Goal: Information Seeking & Learning: Learn about a topic

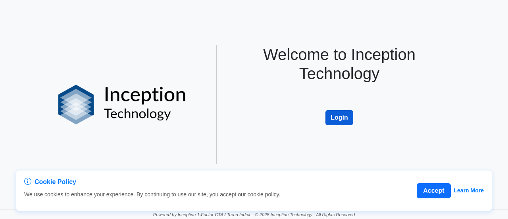
click at [253, 116] on button "Login" at bounding box center [339, 117] width 28 height 15
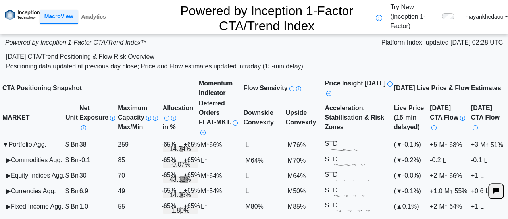
click at [11, 156] on span "▶" at bounding box center [8, 159] width 5 height 7
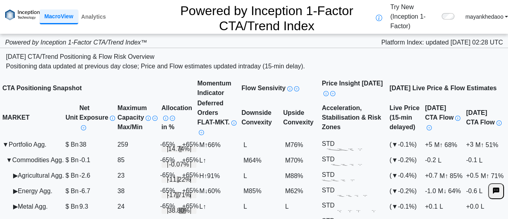
click at [17, 172] on span "▶" at bounding box center [15, 175] width 5 height 7
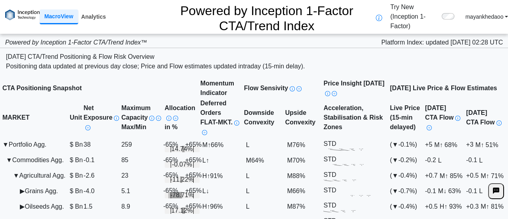
click at [91, 11] on link "Analytics" at bounding box center [93, 16] width 31 height 13
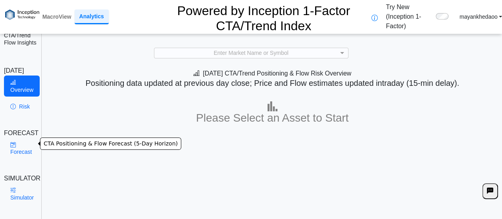
click at [28, 138] on link "Forecast" at bounding box center [21, 148] width 34 height 21
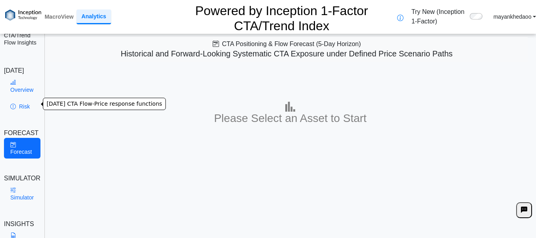
click at [23, 107] on link "Risk" at bounding box center [22, 106] width 36 height 13
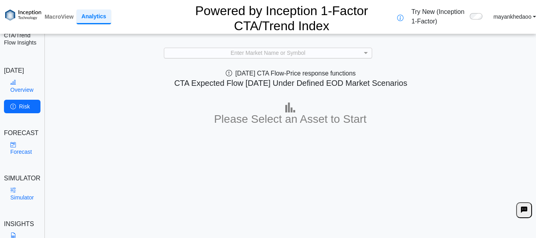
click at [350, 48] on div "Enter Market Name or Symbol" at bounding box center [267, 53] width 207 height 10
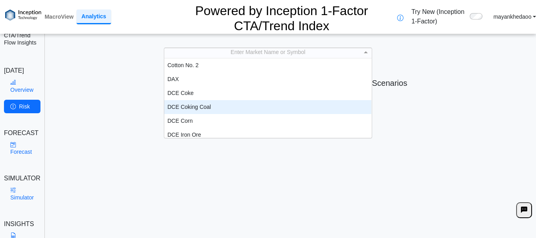
scroll to position [321, 0]
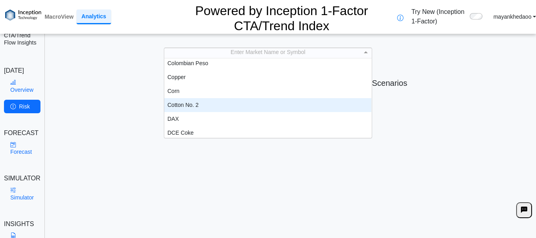
click at [198, 98] on div "Cotton No. 2" at bounding box center [267, 105] width 207 height 14
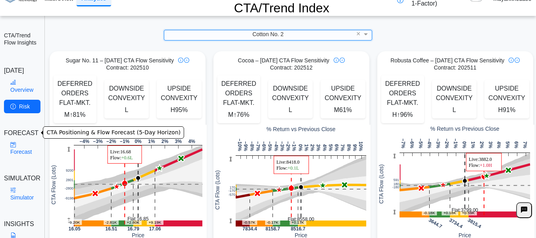
scroll to position [27, 0]
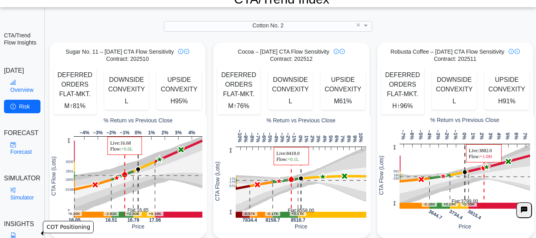
click at [13, 218] on icon at bounding box center [13, 235] width 6 height 6
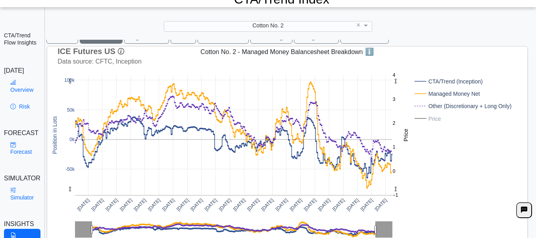
scroll to position [31, 0]
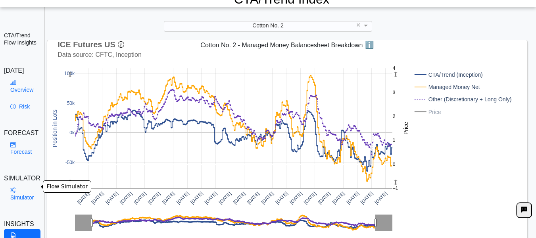
click at [23, 186] on link "Simulator" at bounding box center [22, 193] width 36 height 21
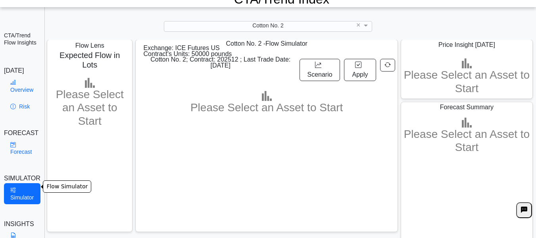
scroll to position [28, 0]
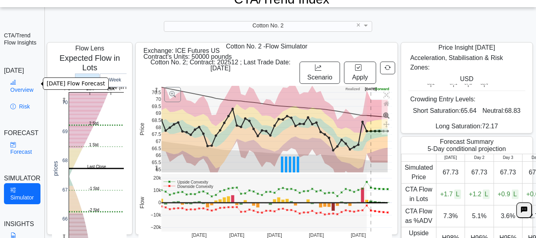
click at [12, 83] on link "Overview" at bounding box center [22, 85] width 36 height 21
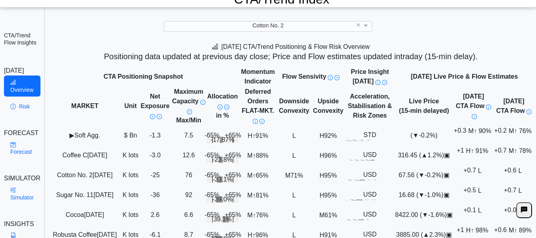
scroll to position [40, 0]
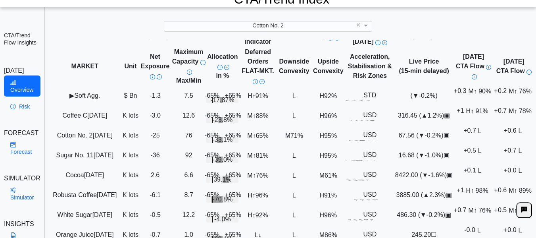
click at [81, 130] on div "Cotton No. 2 Dec 25" at bounding box center [85, 135] width 74 height 10
drag, startPoint x: 64, startPoint y: 102, endPoint x: 177, endPoint y: 102, distance: 112.6
click at [177, 125] on tr "Cotton No. 2 Dec 25 K lots -25 76 +65% -65% -33.1% M ↑ 65% M 71% H 95% USD .zon…" at bounding box center [291, 135] width 486 height 20
click at [195, 125] on td "76" at bounding box center [188, 135] width 35 height 20
drag, startPoint x: 197, startPoint y: 102, endPoint x: 208, endPoint y: 102, distance: 11.1
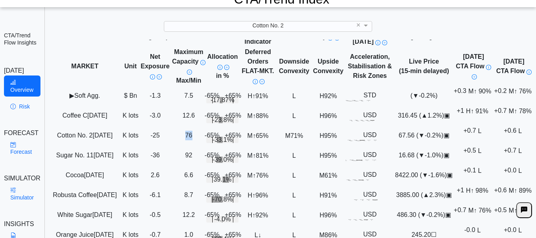
click at [206, 125] on td "76" at bounding box center [188, 135] width 35 height 20
click at [228, 136] on div "-33.1%" at bounding box center [222, 139] width 32 height 6
drag, startPoint x: 479, startPoint y: 102, endPoint x: 525, endPoint y: 100, distance: 45.2
click at [507, 125] on tr "Cotton No. 2 Dec 25 K lots -25 76 +65% -65% -33.1% M ↑ 65% M 71% H 95% USD .zon…" at bounding box center [291, 135] width 486 height 20
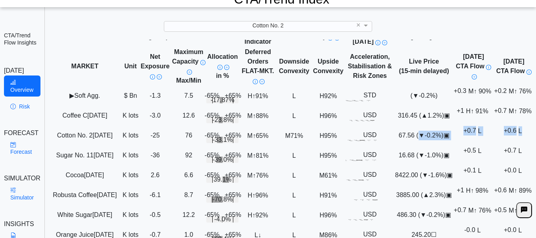
click at [474, 125] on td "+0.7 L" at bounding box center [473, 135] width 40 height 20
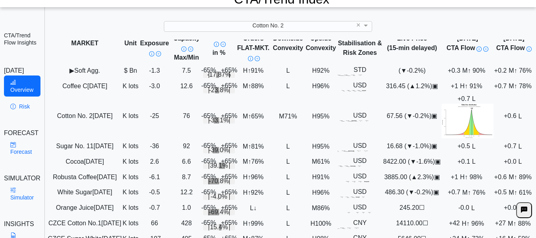
scroll to position [65, 0]
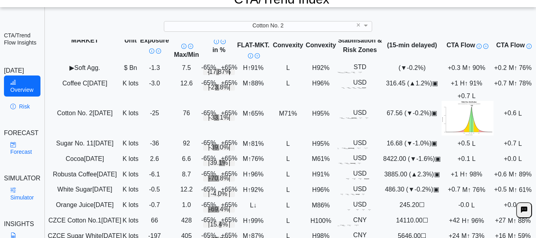
click at [474, 91] on td "+0.7 L" at bounding box center [467, 113] width 52 height 45
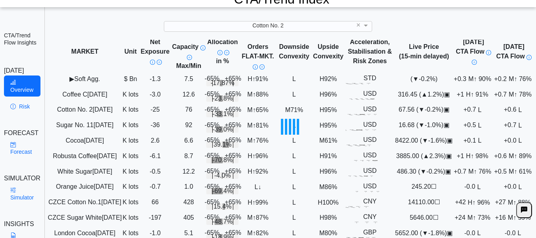
scroll to position [0, 0]
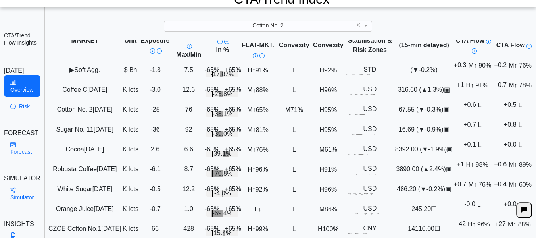
drag, startPoint x: 245, startPoint y: 226, endPoint x: 147, endPoint y: 226, distance: 98.0
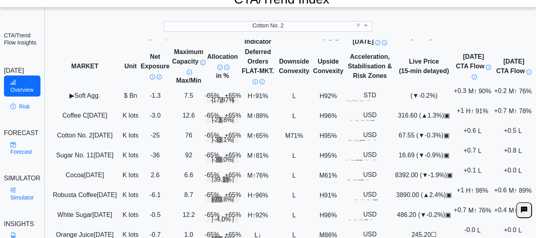
scroll to position [26, 0]
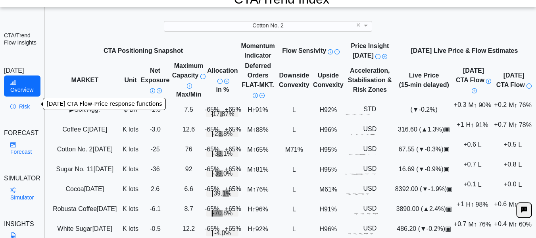
click at [24, 103] on link "Risk" at bounding box center [22, 106] width 36 height 13
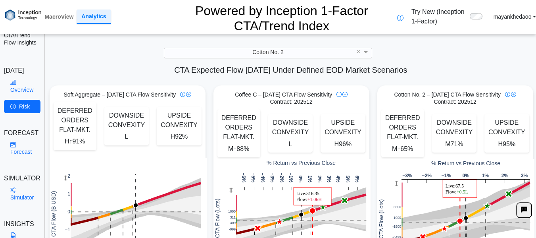
scroll to position [0, 0]
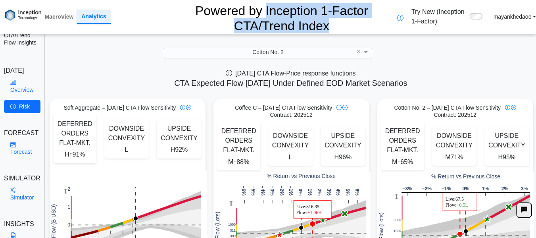
drag, startPoint x: 228, startPoint y: 6, endPoint x: 324, endPoint y: 7, distance: 95.6
click at [324, 7] on h2 "Powered by Inception 1-Factor CTA/Trend Index" at bounding box center [281, 17] width 231 height 34
copy h2 "Inception 1-Factor CTA/Trend Index"
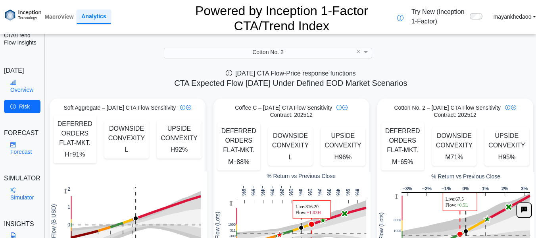
click at [343, 5] on nav "MacroView Analytics Powered by Inception 1-Factor CTA/Trend Index Try New (Ince…" at bounding box center [268, 17] width 536 height 34
click at [17, 149] on link "Forecast" at bounding box center [22, 148] width 36 height 21
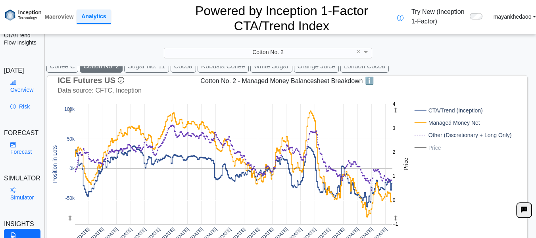
scroll to position [40, 0]
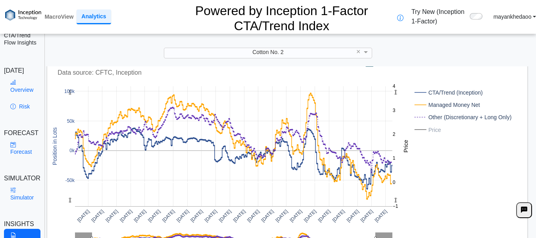
click at [426, 88] on rect at bounding box center [461, 92] width 99 height 8
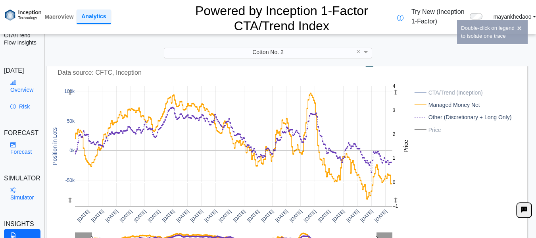
click at [452, 88] on rect at bounding box center [461, 92] width 99 height 8
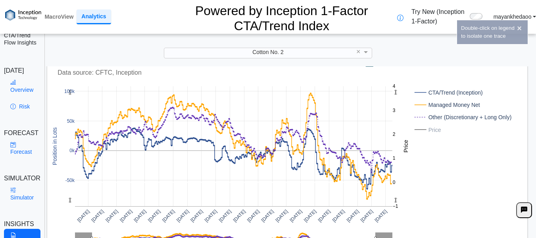
click at [462, 100] on rect at bounding box center [461, 104] width 99 height 8
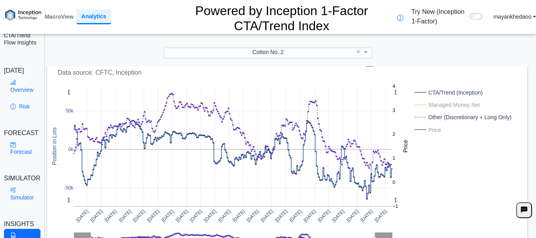
click at [460, 113] on rect at bounding box center [461, 117] width 99 height 8
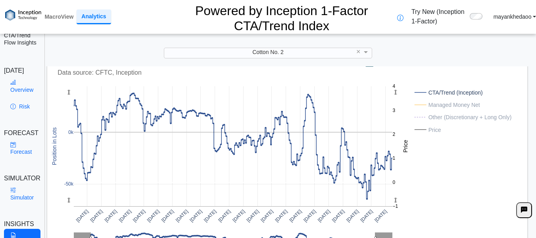
click at [439, 125] on rect at bounding box center [461, 129] width 99 height 8
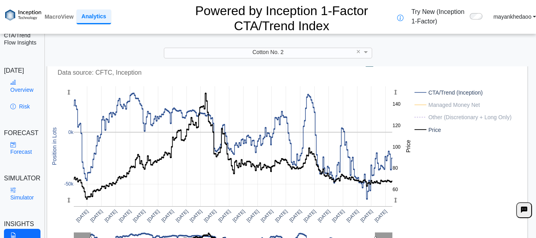
click at [441, 113] on rect at bounding box center [461, 117] width 99 height 8
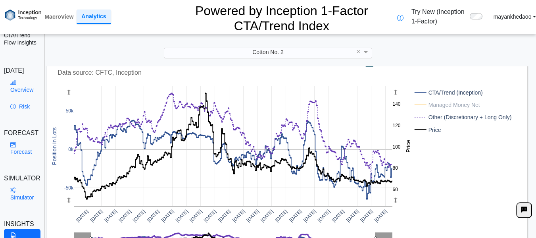
click at [441, 100] on rect at bounding box center [461, 104] width 99 height 8
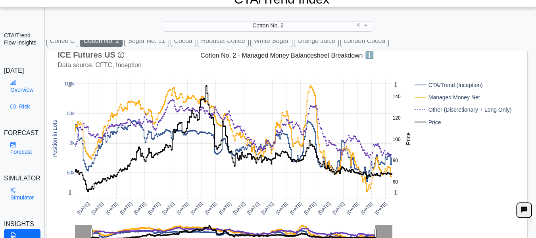
scroll to position [7, 0]
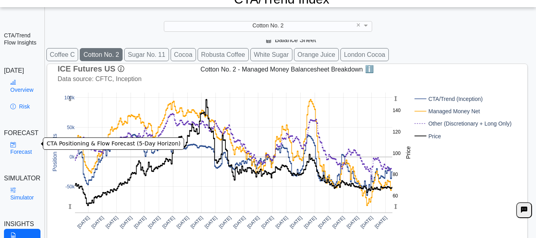
click at [25, 147] on link "Forecast" at bounding box center [22, 148] width 36 height 21
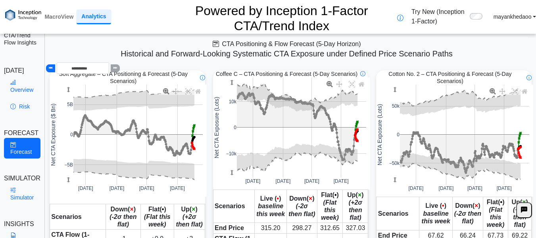
scroll to position [0, 0]
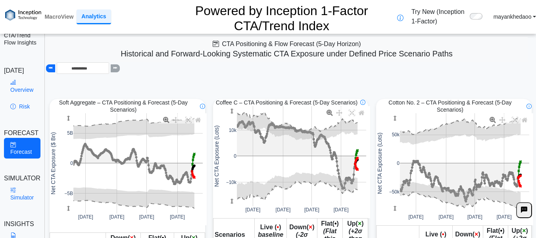
click at [495, 117] on icon at bounding box center [492, 120] width 6 height 6
drag, startPoint x: 431, startPoint y: 82, endPoint x: 474, endPoint y: 92, distance: 43.5
click at [474, 99] on span "Cotton No. 2 – CTA Positioning & Forecast (5-Day Scenarios)" at bounding box center [450, 106] width 148 height 14
click at [479, 99] on span "Cotton No. 2 – CTA Positioning & Forecast (5-Day Scenarios)" at bounding box center [450, 106] width 148 height 14
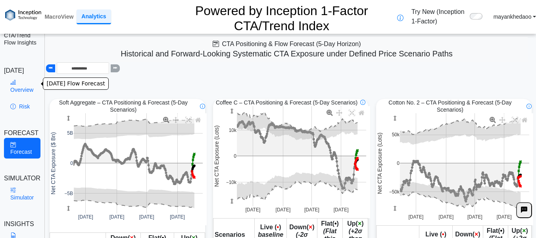
click at [24, 90] on link "Overview" at bounding box center [22, 85] width 36 height 21
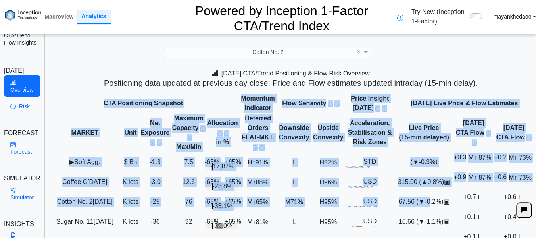
scroll to position [0, 85]
drag, startPoint x: 503, startPoint y: 167, endPoint x: 530, endPoint y: 165, distance: 27.0
click at [507, 165] on div "Today's CTA/Trend Positioning & Flow Risk Overview Positioning data updated at …" at bounding box center [291, 169] width 490 height 207
click at [463, 193] on span "+0.7 L" at bounding box center [473, 196] width 20 height 7
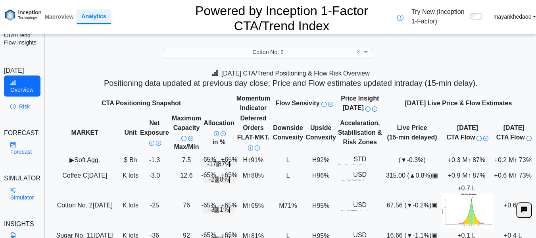
click at [504, 201] on span "+0.6 L" at bounding box center [514, 204] width 20 height 7
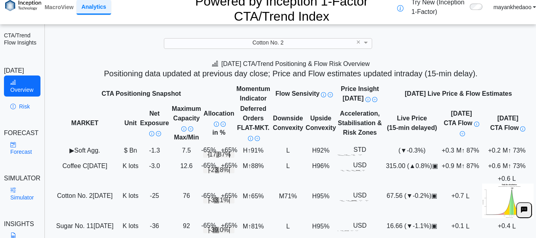
scroll to position [0, 0]
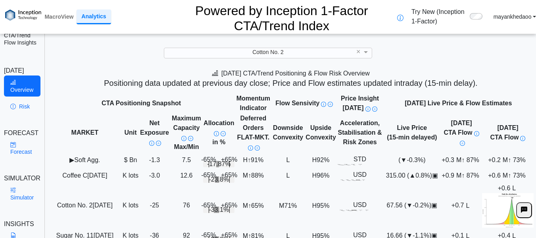
click at [482, 193] on div at bounding box center [508, 210] width 52 height 35
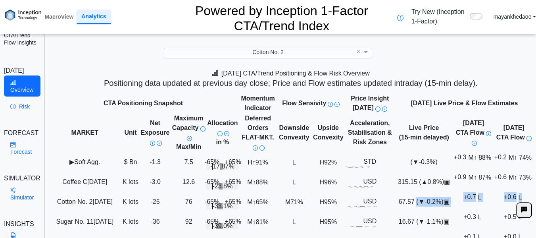
scroll to position [0, 85]
drag, startPoint x: 478, startPoint y: 167, endPoint x: 527, endPoint y: 166, distance: 49.6
click at [507, 192] on tr "Cotton No. 2 Dec 25 K lots -25 76 +65% -65% -33.1% M ↑ 65% M 71% H 95% USD .zon…" at bounding box center [291, 202] width 486 height 20
click at [504, 193] on span "+0.6 L" at bounding box center [514, 196] width 20 height 7
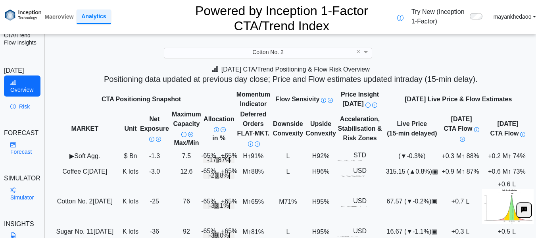
scroll to position [0, 0]
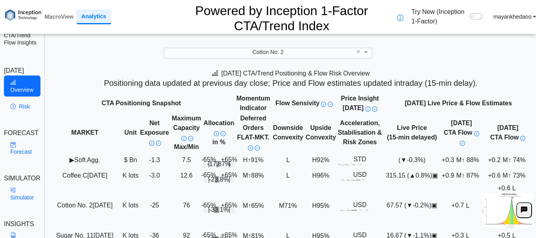
click at [475, 66] on div "Today's CTA/Trend Positioning & Flow Risk Overview Positioning data updated at …" at bounding box center [291, 79] width 490 height 27
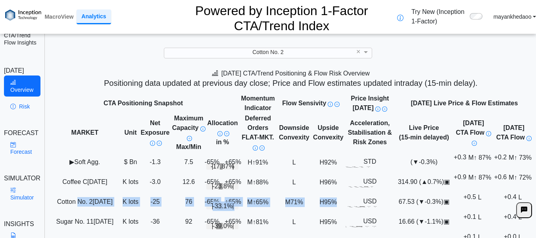
drag, startPoint x: 61, startPoint y: 168, endPoint x: 363, endPoint y: 169, distance: 302.2
click at [363, 192] on tr "Cotton No. 2 Dec 25 K lots -25 76 +65% -65% -33.1% M ↑ 65% M 71% H 95% USD .zon…" at bounding box center [291, 202] width 486 height 20
click at [345, 192] on td "H 95%" at bounding box center [328, 202] width 34 height 20
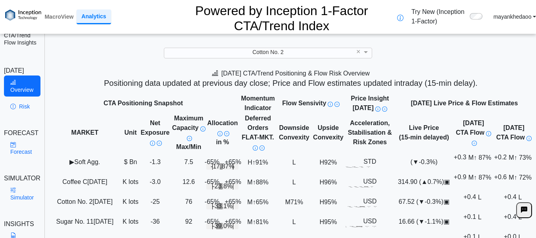
click at [345, 172] on td "H 96%" at bounding box center [328, 182] width 34 height 20
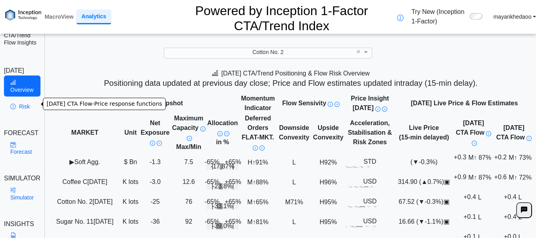
click at [24, 105] on link "Risk" at bounding box center [22, 106] width 36 height 13
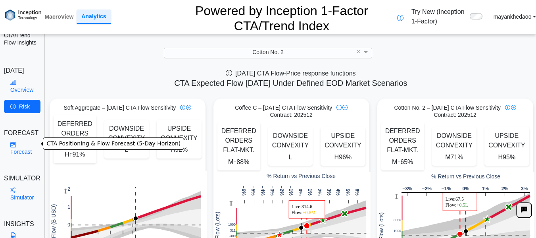
click at [17, 146] on link "Forecast" at bounding box center [22, 148] width 36 height 21
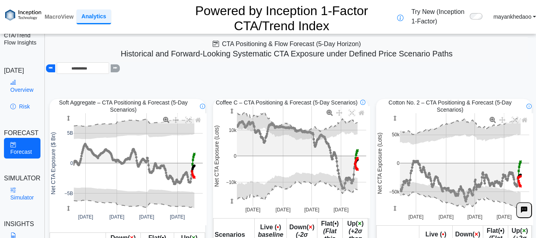
scroll to position [40, 0]
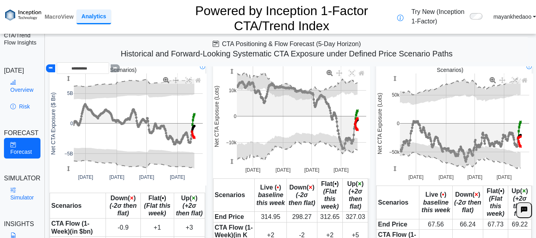
click at [507, 62] on div "**********" at bounding box center [287, 49] width 482 height 25
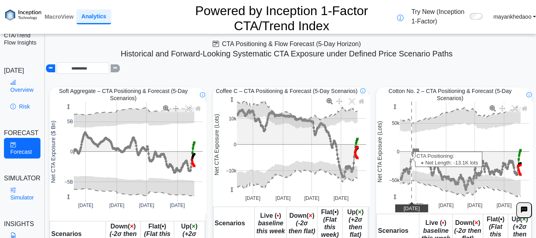
scroll to position [0, 0]
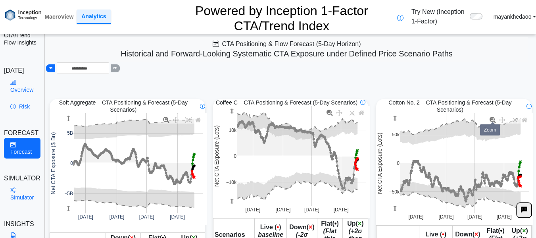
click at [496, 117] on icon at bounding box center [492, 120] width 6 height 6
click at [507, 117] on icon at bounding box center [515, 120] width 6 height 6
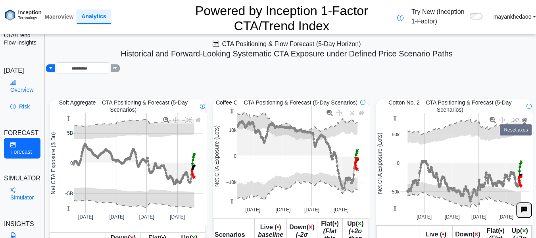
click at [507, 117] on icon at bounding box center [524, 120] width 6 height 6
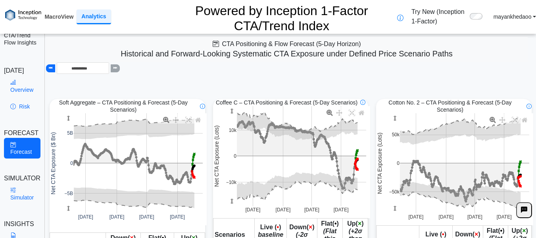
click at [56, 10] on link "MacroView" at bounding box center [58, 16] width 35 height 13
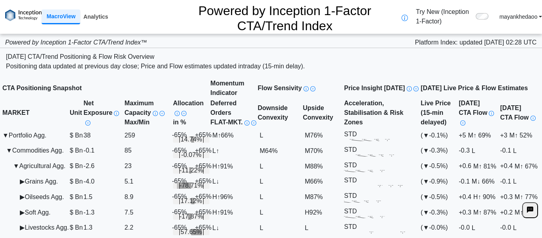
click at [99, 11] on link "Analytics" at bounding box center [95, 16] width 31 height 13
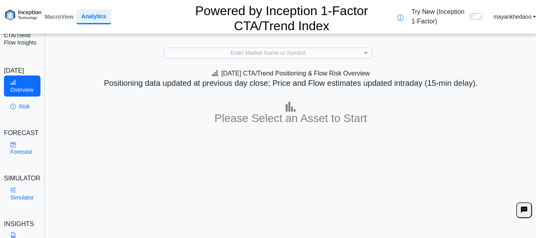
click at [483, 12] on div at bounding box center [478, 17] width 16 height 10
